Goal: Find specific page/section: Find specific page/section

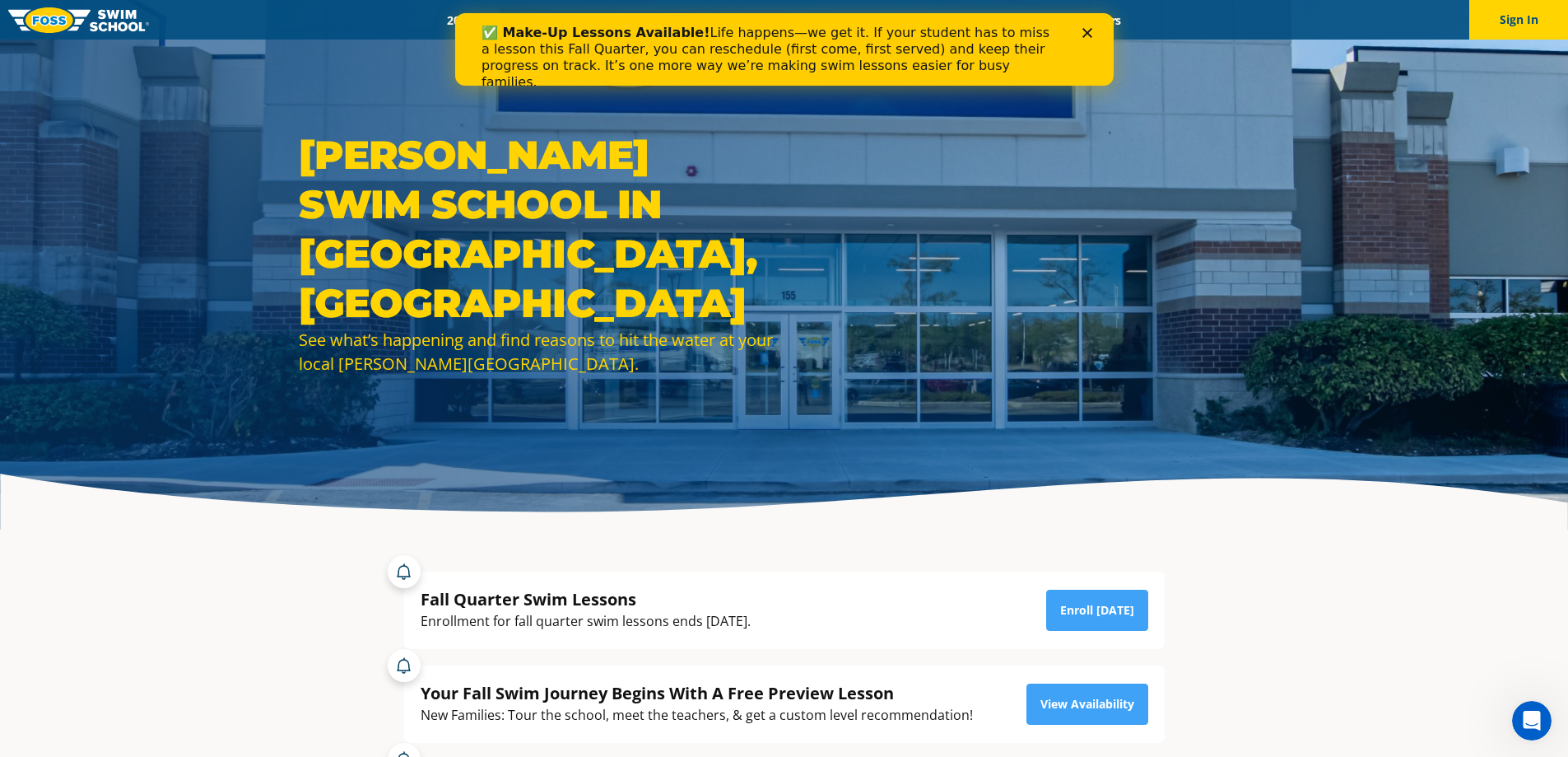
click at [603, 21] on div "✅ Make-Up Lessons Available! Life happens—we get it. If your student has to mis…" at bounding box center [777, 57] width 593 height 76
click at [1087, 34] on polygon "Close" at bounding box center [1087, 33] width 10 height 10
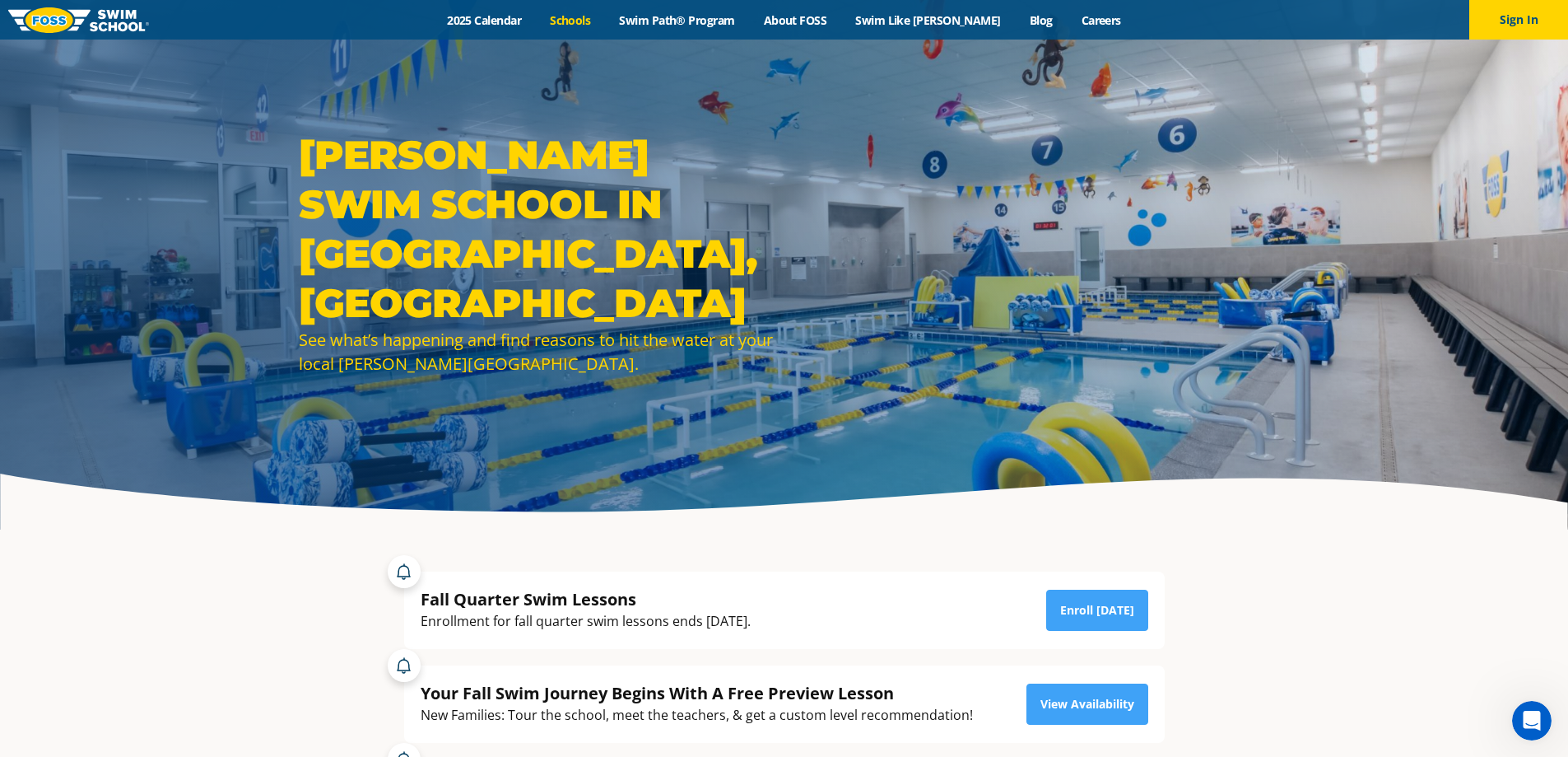
click at [596, 22] on link "Schools" at bounding box center [570, 20] width 69 height 15
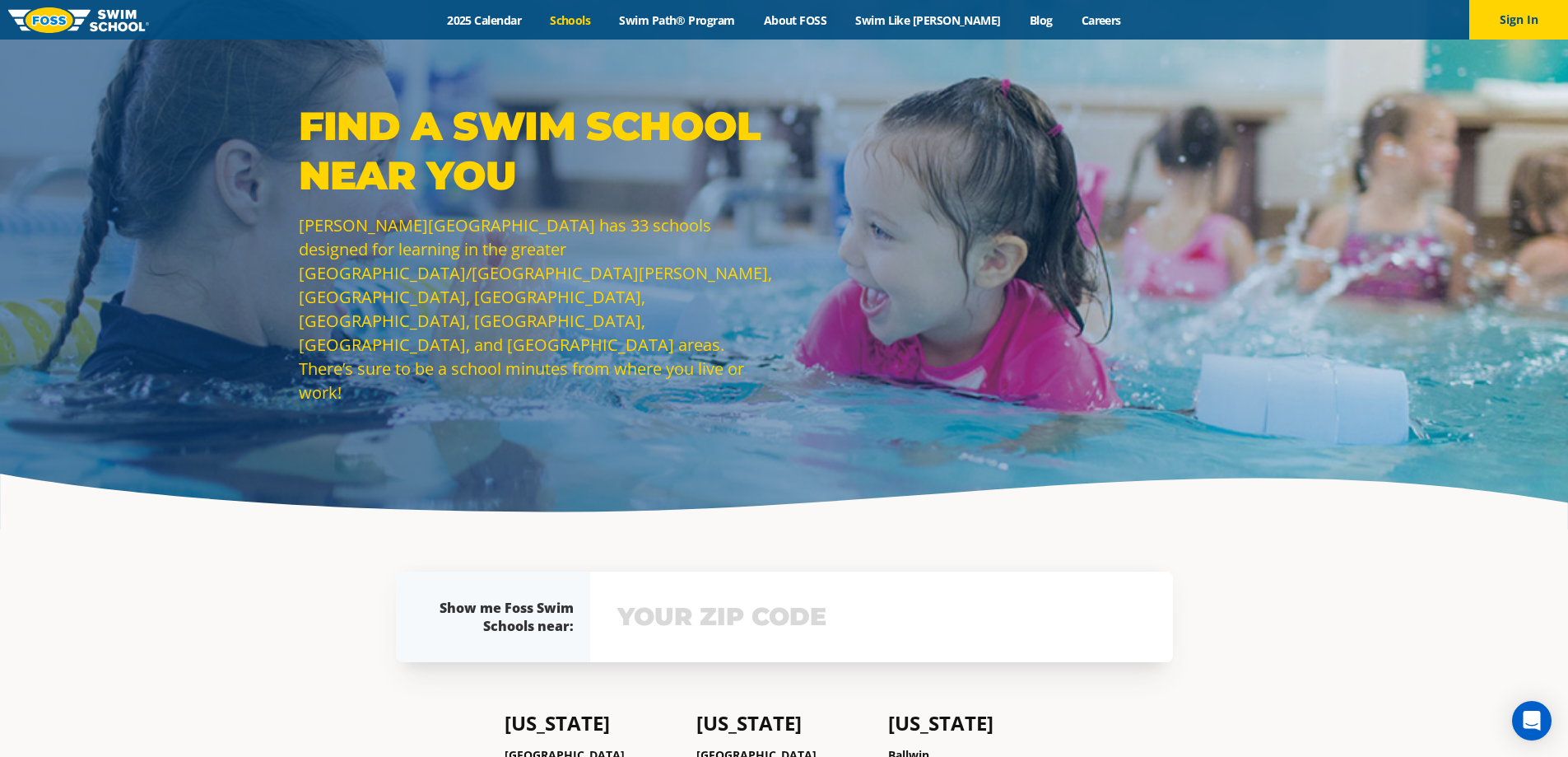
click at [598, 23] on link "Schools" at bounding box center [570, 20] width 69 height 15
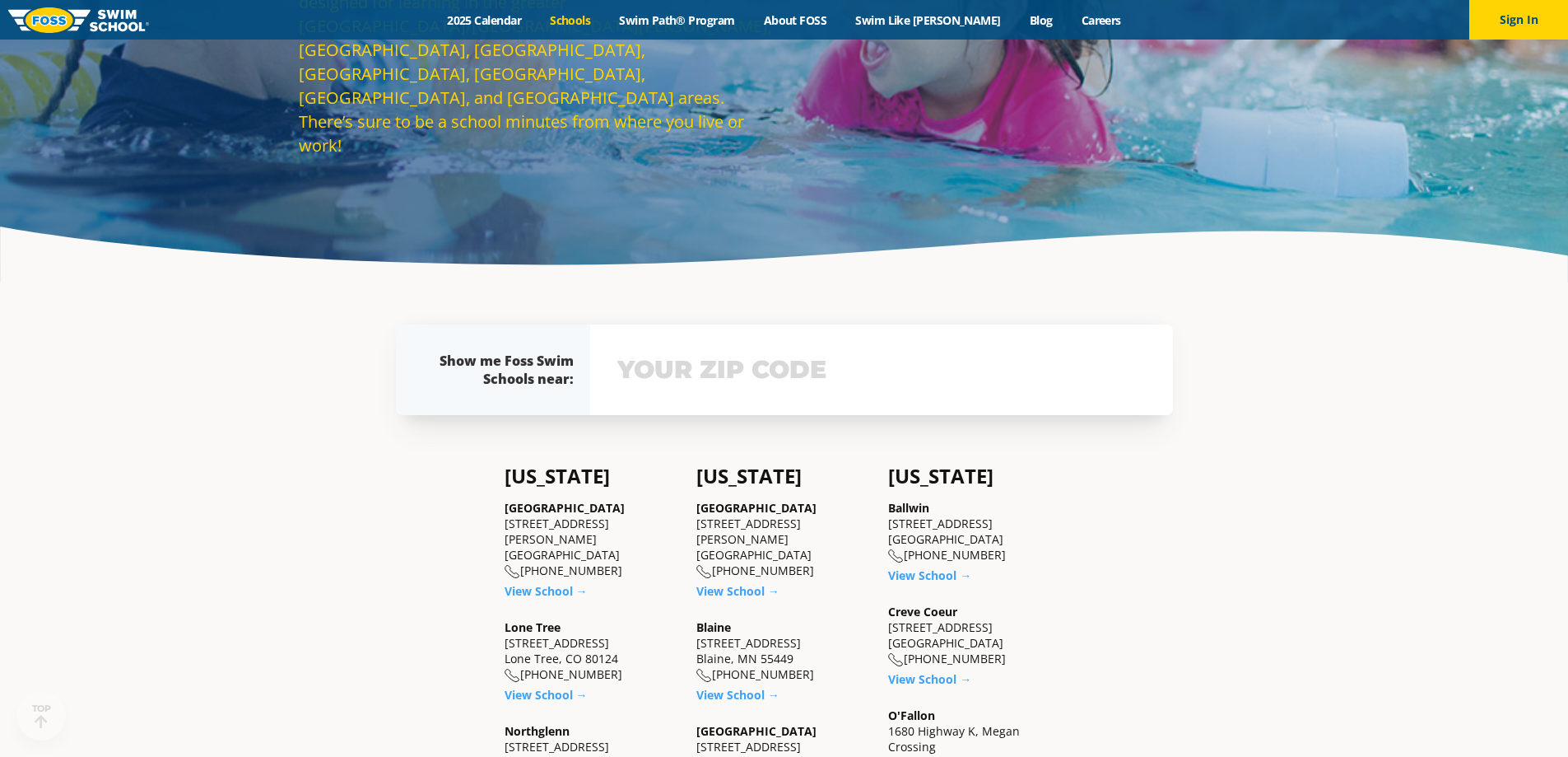
scroll to position [330, 0]
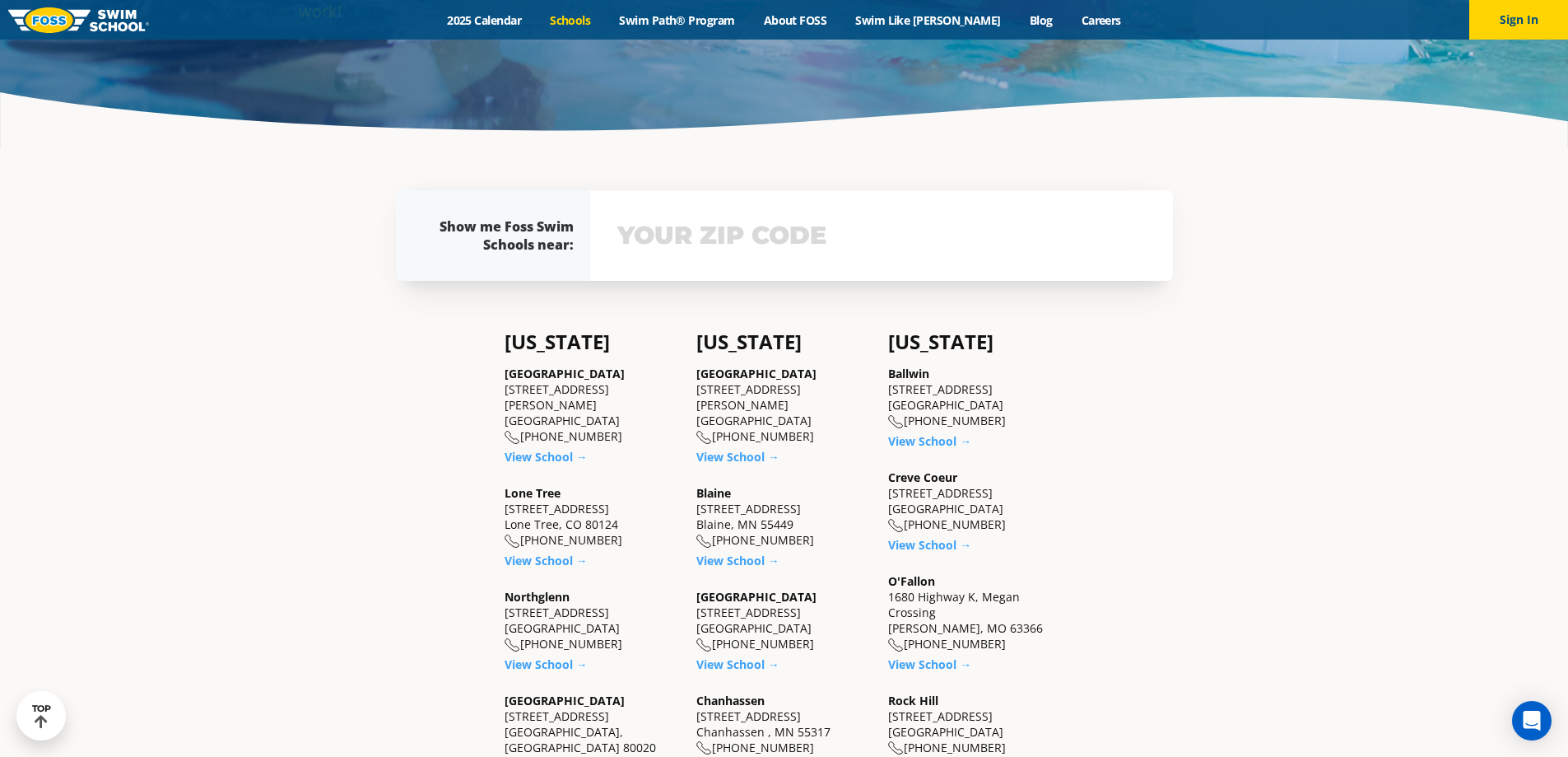
click at [794, 281] on div "View school & class schedule" at bounding box center [882, 235] width 583 height 91
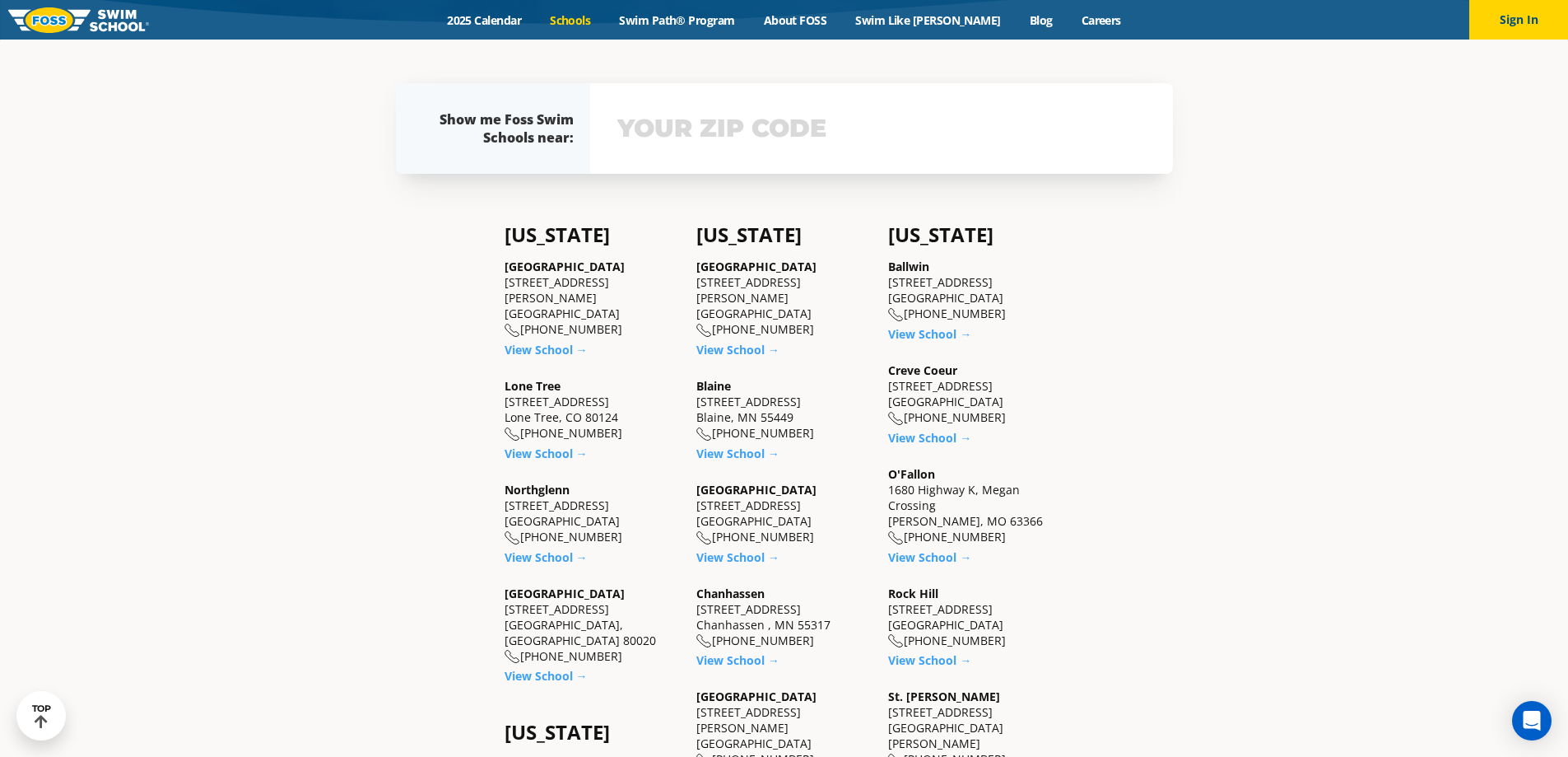
scroll to position [489, 0]
type input "60440"
